Goal: Transaction & Acquisition: Obtain resource

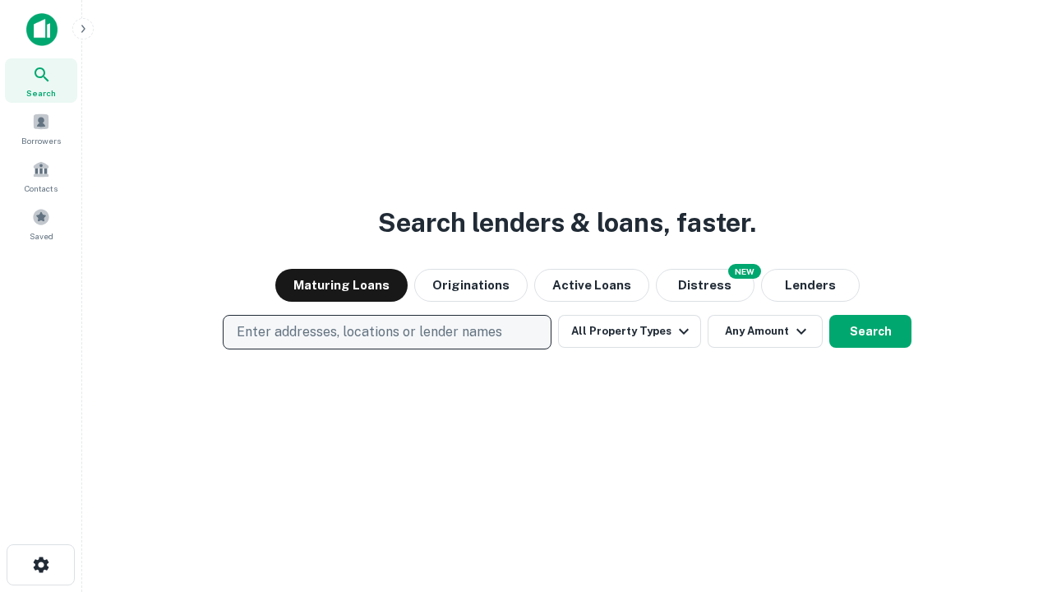
click at [386, 332] on p "Enter addresses, locations or lender names" at bounding box center [370, 332] width 266 height 20
type input "**********"
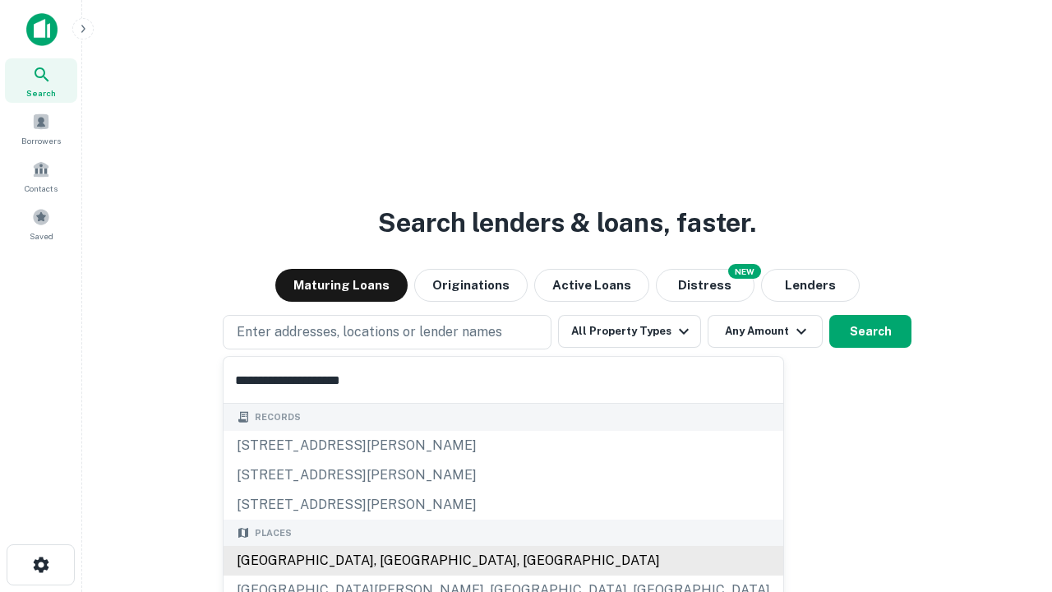
click at [393, 561] on div "[GEOGRAPHIC_DATA], [GEOGRAPHIC_DATA], [GEOGRAPHIC_DATA]" at bounding box center [504, 561] width 560 height 30
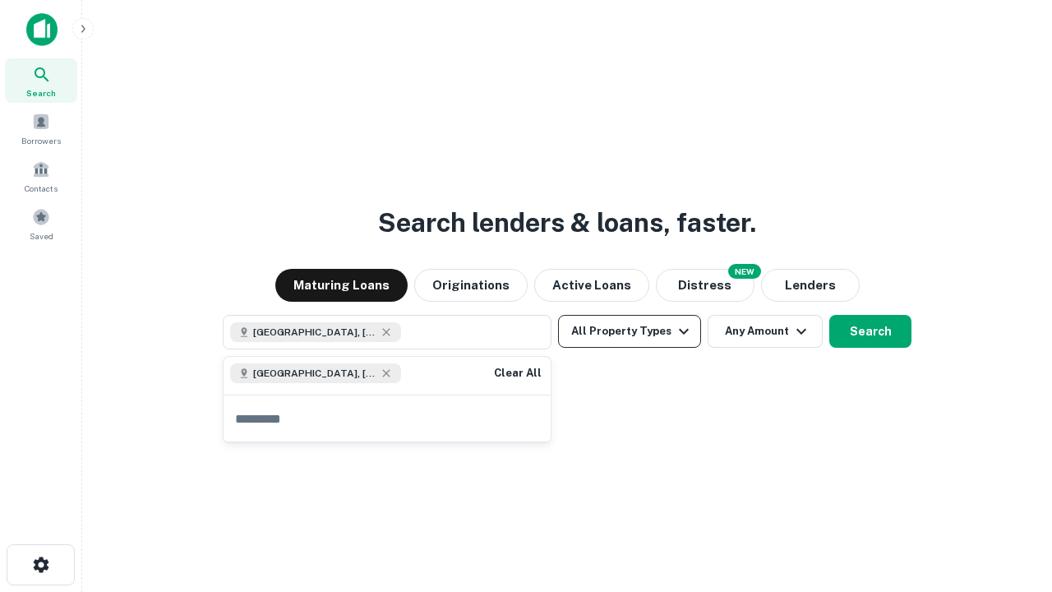
click at [630, 331] on button "All Property Types" at bounding box center [629, 331] width 143 height 33
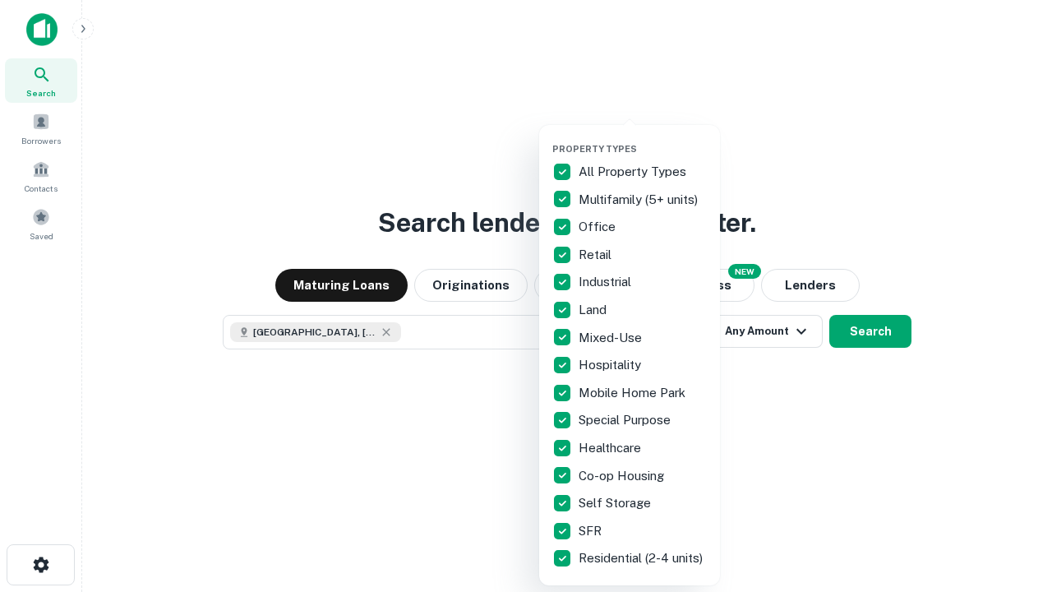
click at [643, 138] on button "button" at bounding box center [642, 138] width 181 height 1
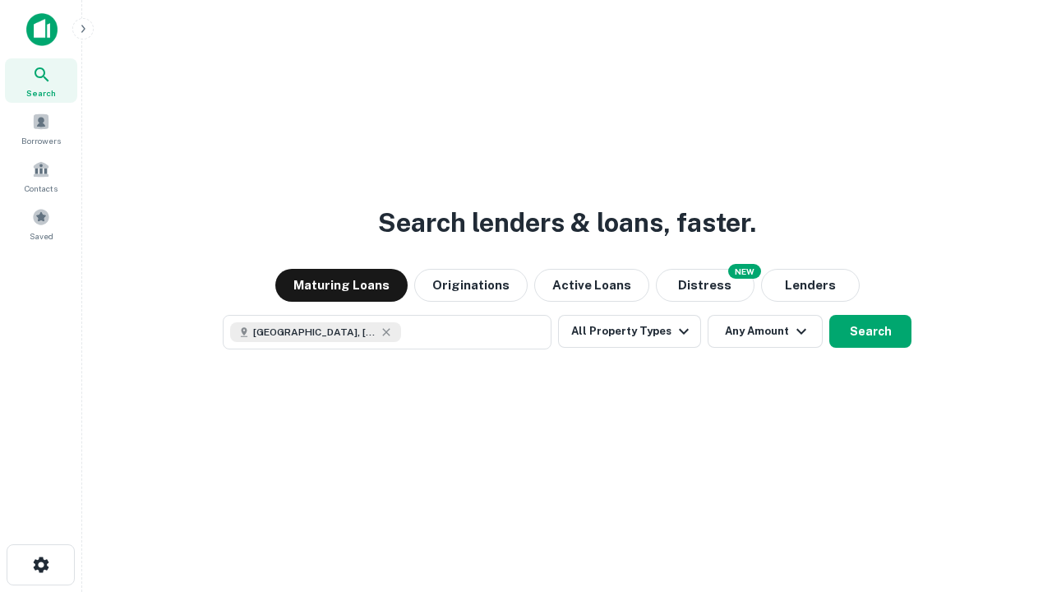
scroll to position [26, 0]
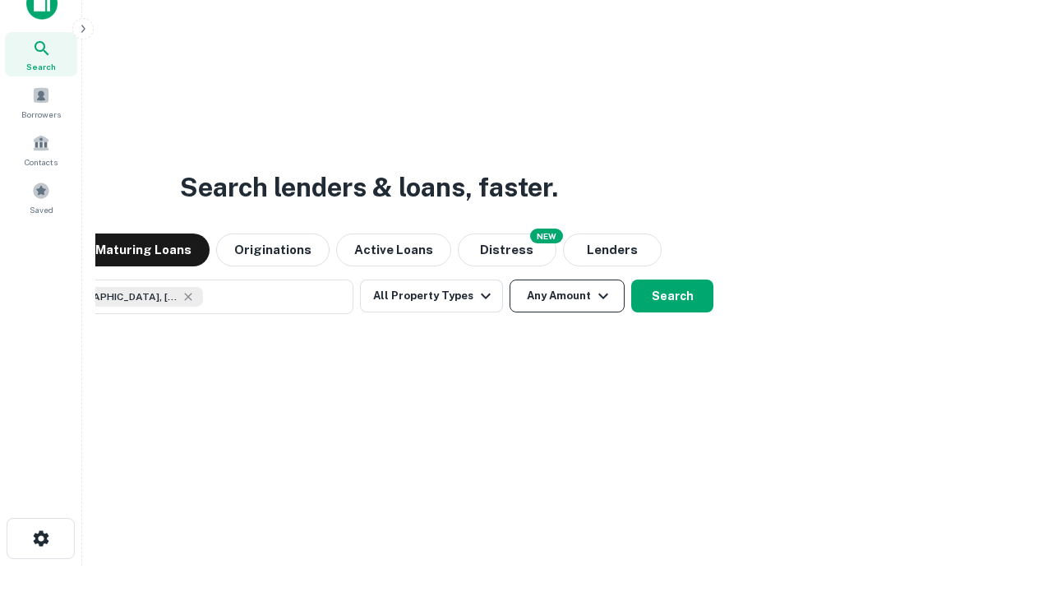
click at [510, 280] on button "Any Amount" at bounding box center [567, 296] width 115 height 33
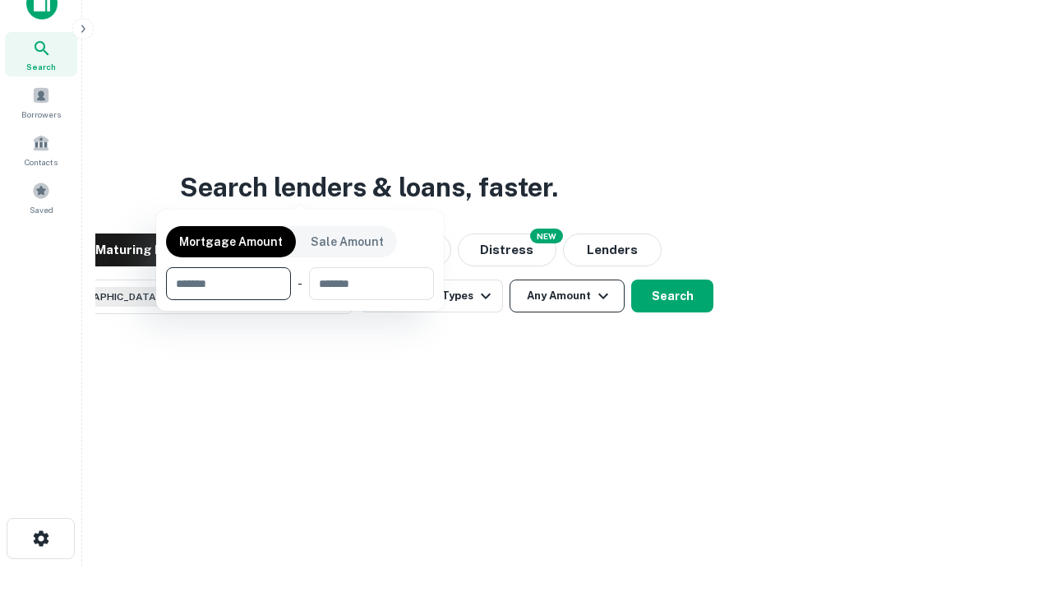
scroll to position [118, 465]
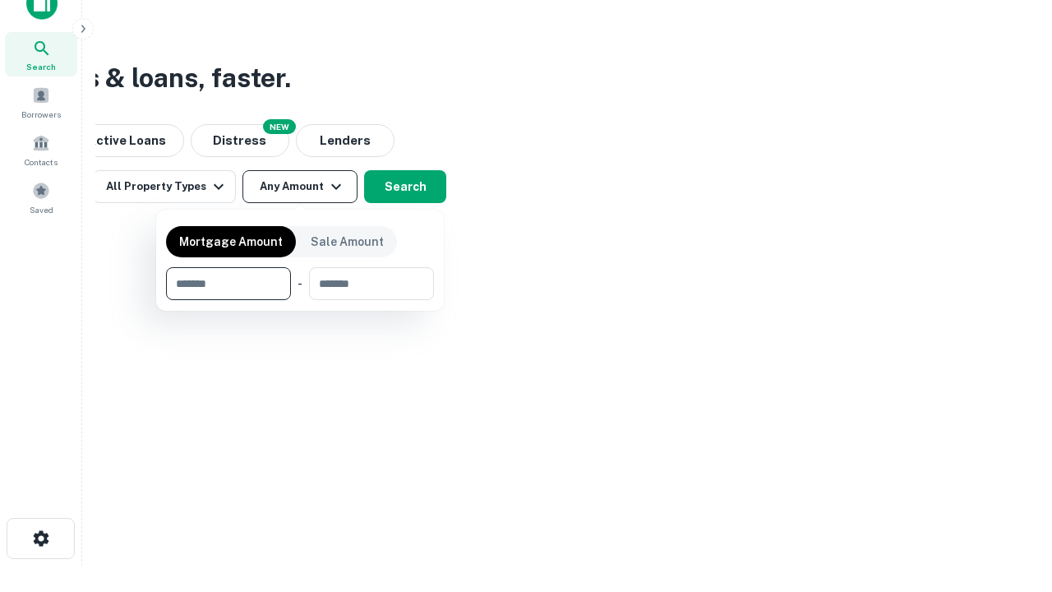
type input "*******"
click at [300, 300] on button "button" at bounding box center [300, 300] width 268 height 1
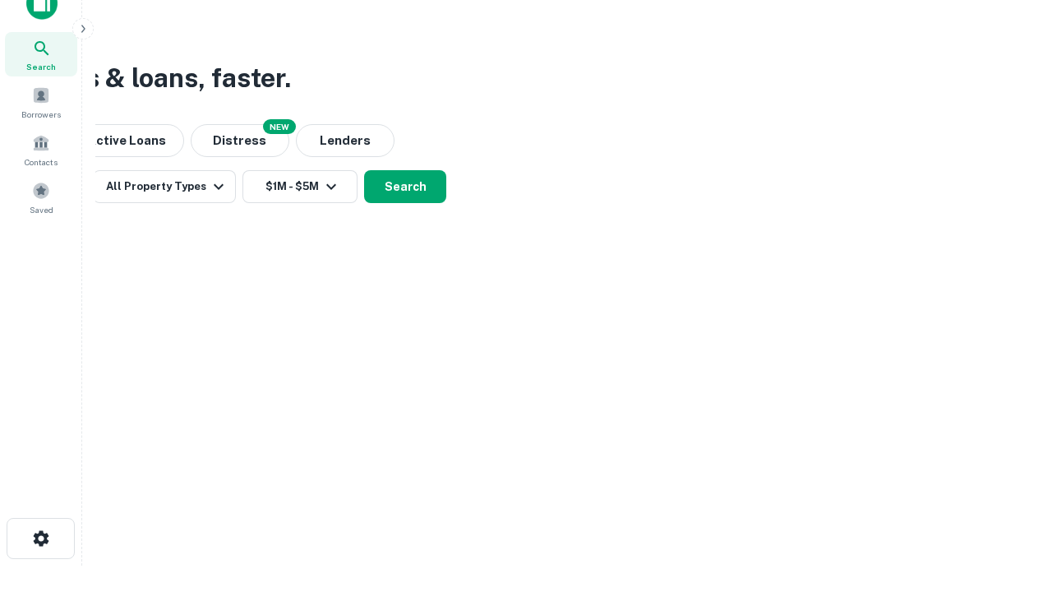
scroll to position [26, 0]
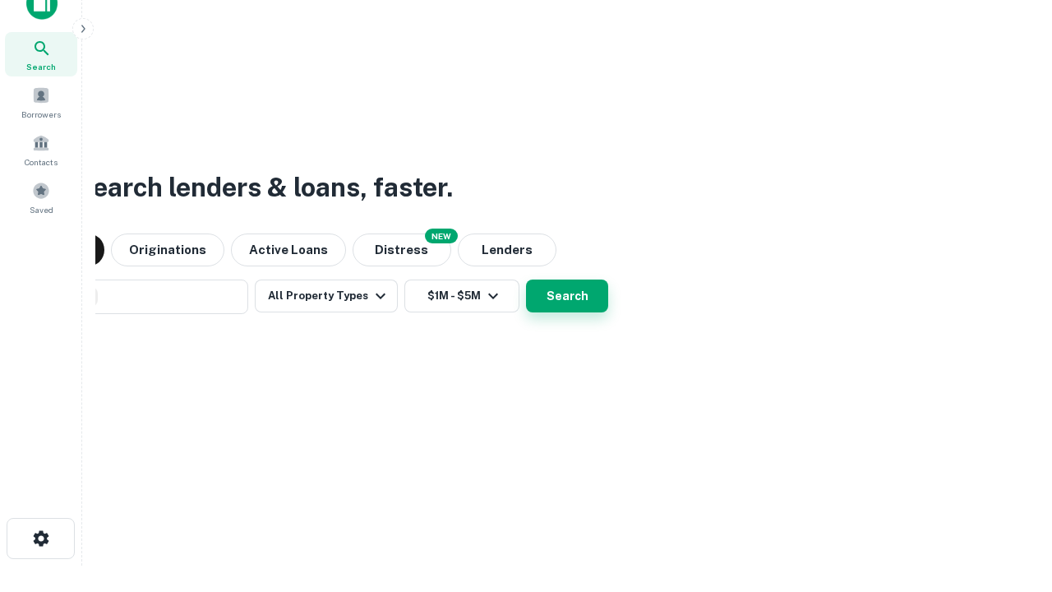
click at [526, 280] on button "Search" at bounding box center [567, 296] width 82 height 33
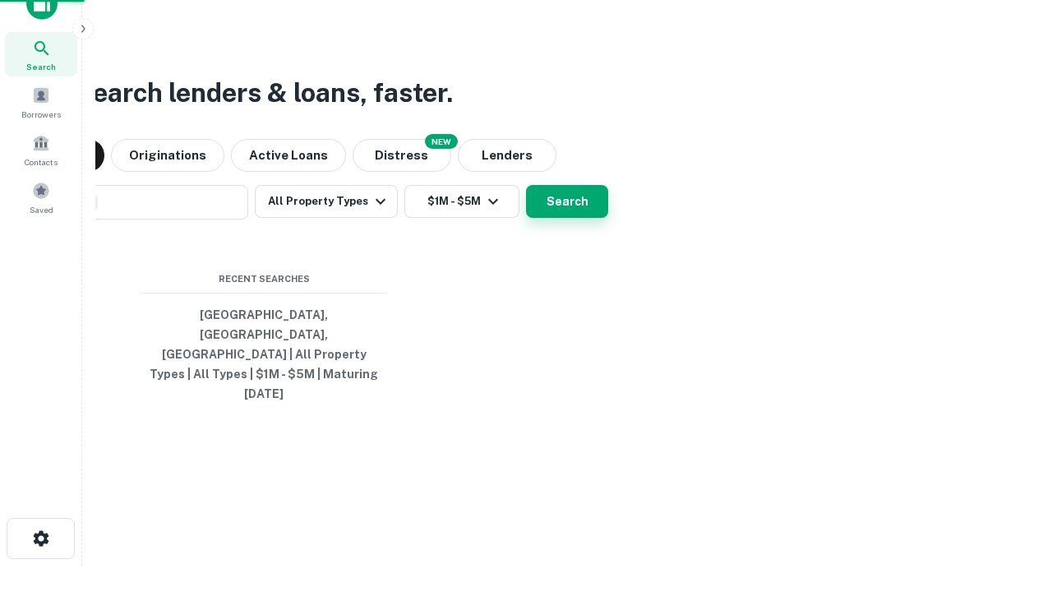
scroll to position [44, 465]
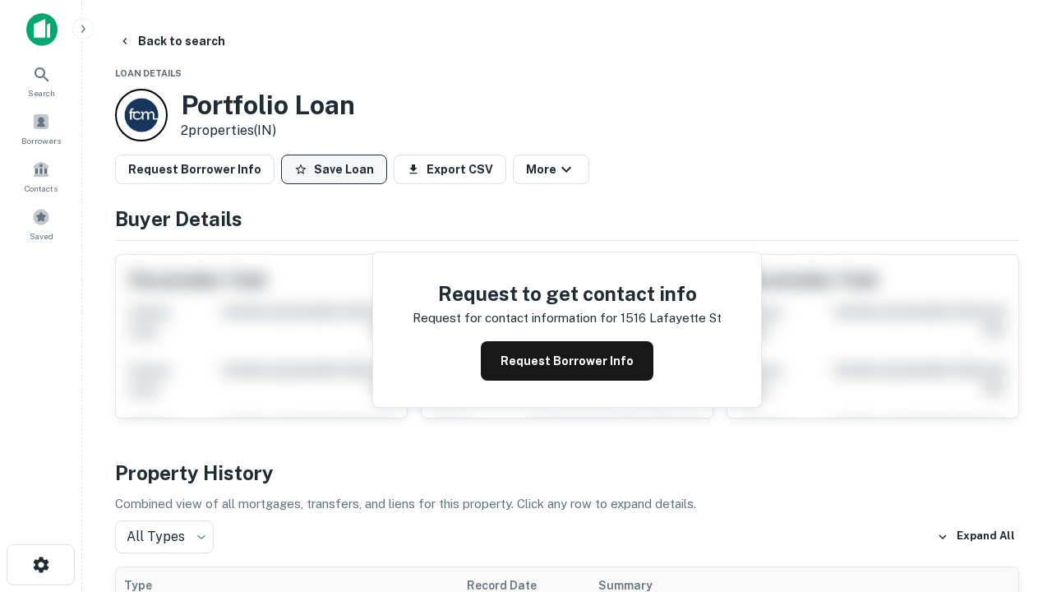
click at [334, 169] on button "Save Loan" at bounding box center [334, 170] width 106 height 30
click at [338, 169] on button "Save Loan" at bounding box center [334, 170] width 106 height 30
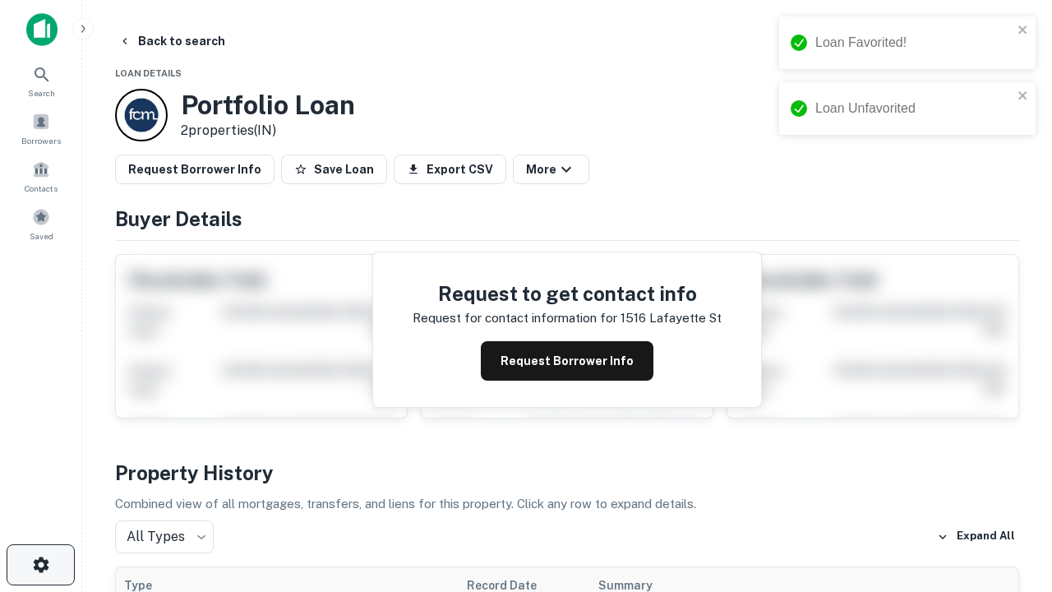
click at [40, 565] on icon "button" at bounding box center [41, 565] width 20 height 20
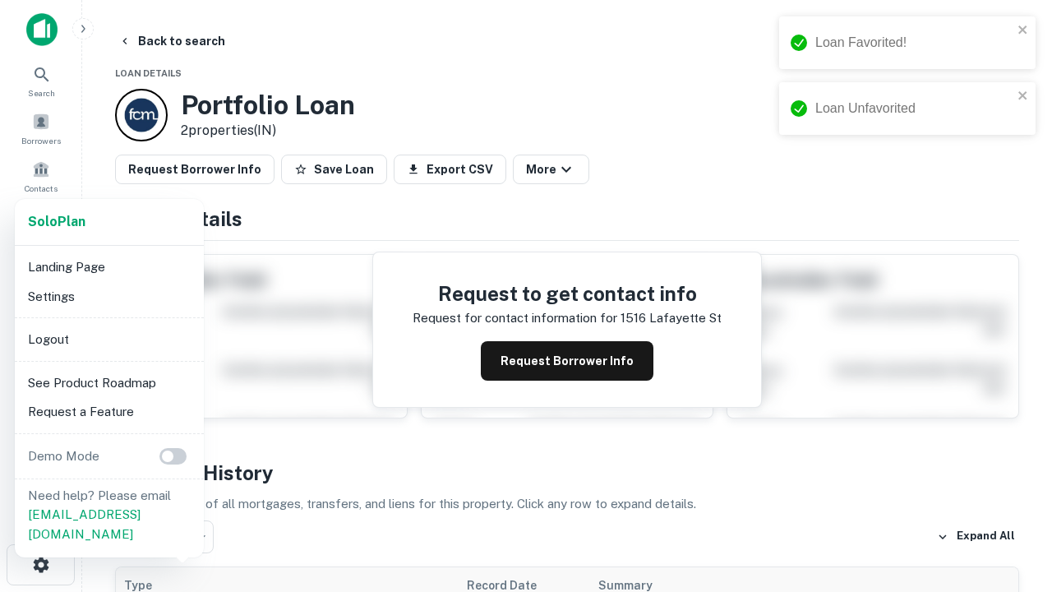
click at [109, 339] on li "Logout" at bounding box center [109, 340] width 176 height 30
